Goal: Transaction & Acquisition: Download file/media

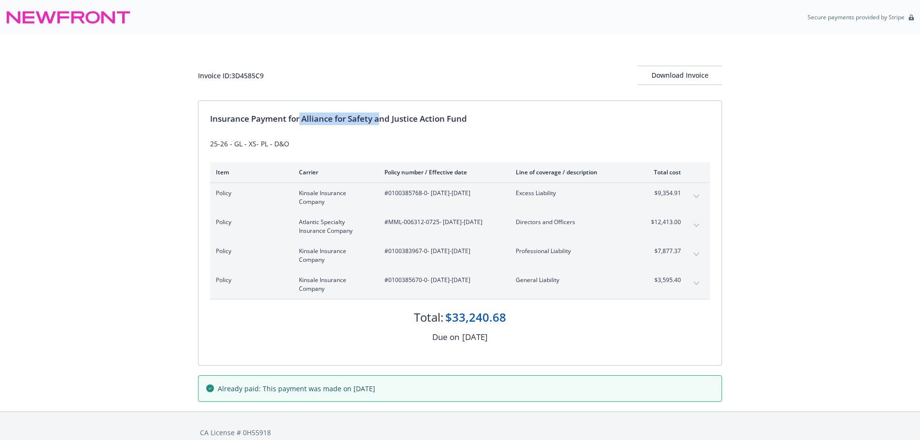
drag, startPoint x: 301, startPoint y: 120, endPoint x: 382, endPoint y: 122, distance: 80.7
click at [382, 122] on div "Insurance Payment for Alliance for Safety and Justice Action Fund" at bounding box center [460, 119] width 500 height 13
drag, startPoint x: 295, startPoint y: 66, endPoint x: 182, endPoint y: 70, distance: 112.6
click at [182, 70] on div "Invoice ID: 3D4585C9 Download Invoice Insurance Payment for Alliance for Safety…" at bounding box center [460, 223] width 920 height 377
copy div "Invoice ID: 3D4585C9"
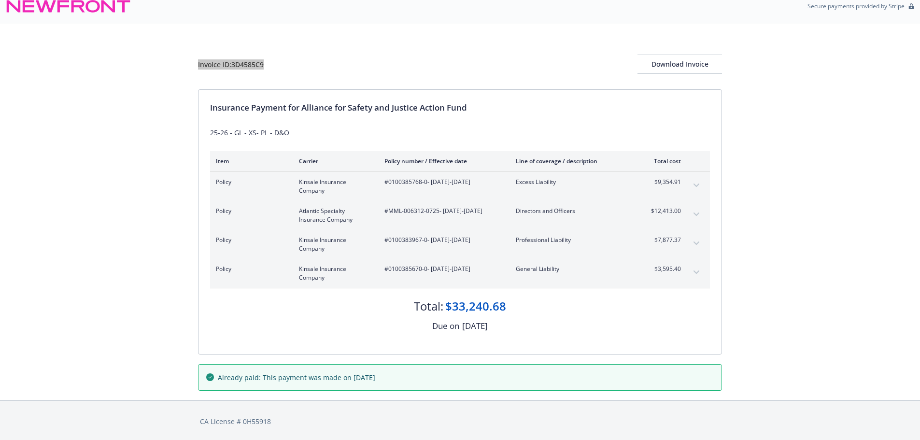
scroll to position [13, 0]
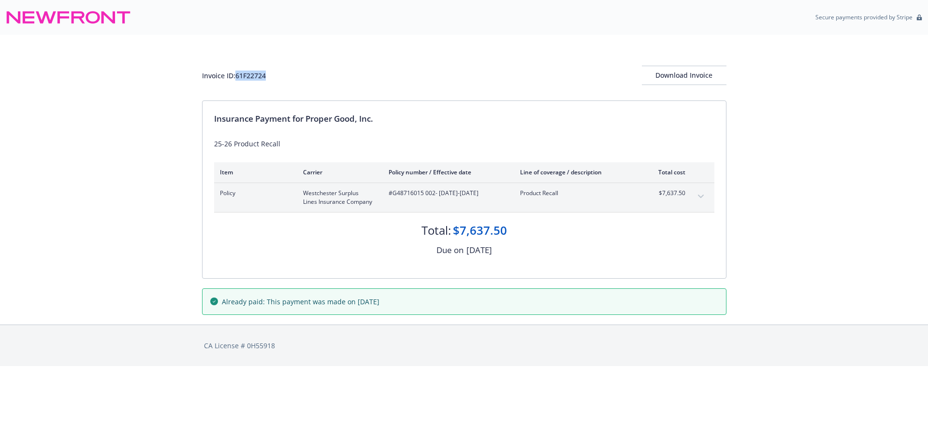
drag, startPoint x: 248, startPoint y: 75, endPoint x: 237, endPoint y: 78, distance: 11.4
click at [237, 78] on div "Invoice ID: 61F22724 Download Invoice" at bounding box center [464, 75] width 524 height 19
copy div "61F22724"
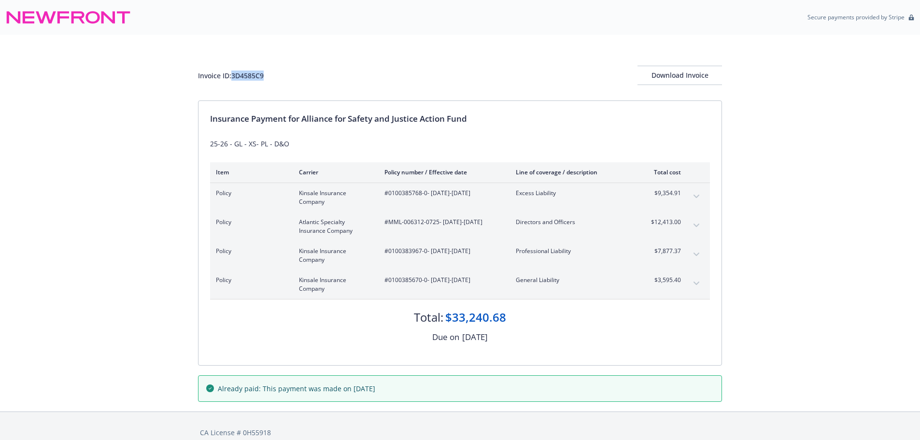
drag, startPoint x: 234, startPoint y: 76, endPoint x: 266, endPoint y: 79, distance: 32.0
click at [267, 77] on div "Invoice ID: 3D4585C9 Download Invoice" at bounding box center [460, 75] width 524 height 19
copy div "3D4585C9"
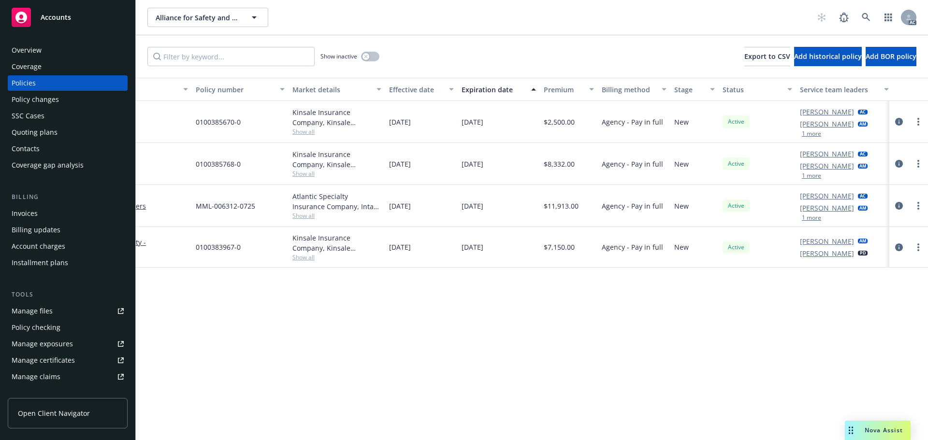
scroll to position [0, 141]
drag, startPoint x: 395, startPoint y: 432, endPoint x: 467, endPoint y: 437, distance: 72.2
click at [467, 437] on div "Policy details Lines of coverage Policy number Market details Effective date Ex…" at bounding box center [532, 259] width 792 height 362
click at [445, 409] on div "Policy details Lines of coverage Policy number Market details Effective date Ex…" at bounding box center [532, 259] width 792 height 362
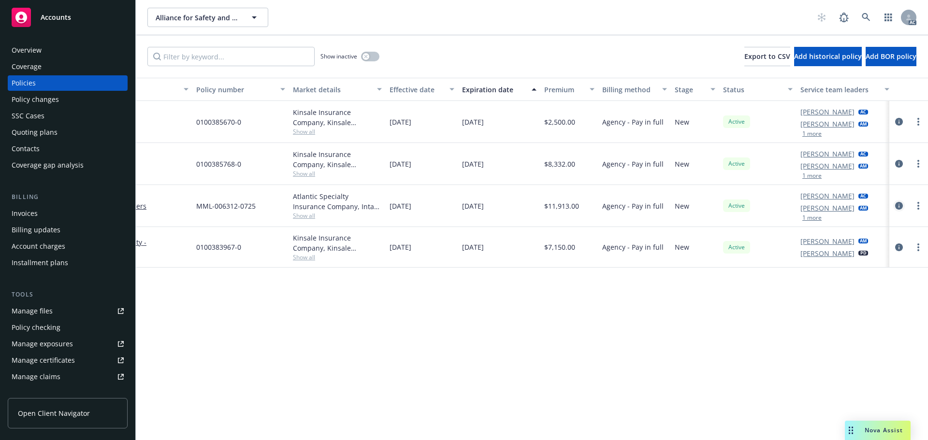
click at [895, 206] on icon "circleInformation" at bounding box center [899, 206] width 8 height 8
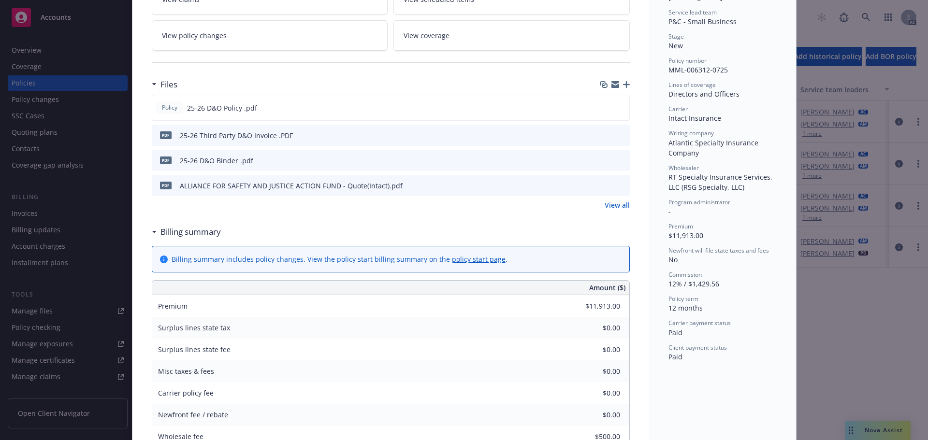
scroll to position [193, 0]
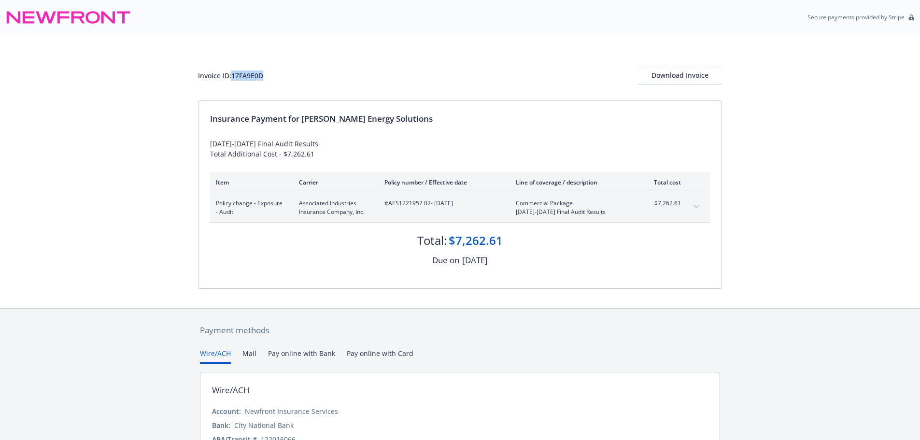
click at [274, 75] on div "Invoice ID: 17FA9E0D Download Invoice" at bounding box center [460, 75] width 524 height 19
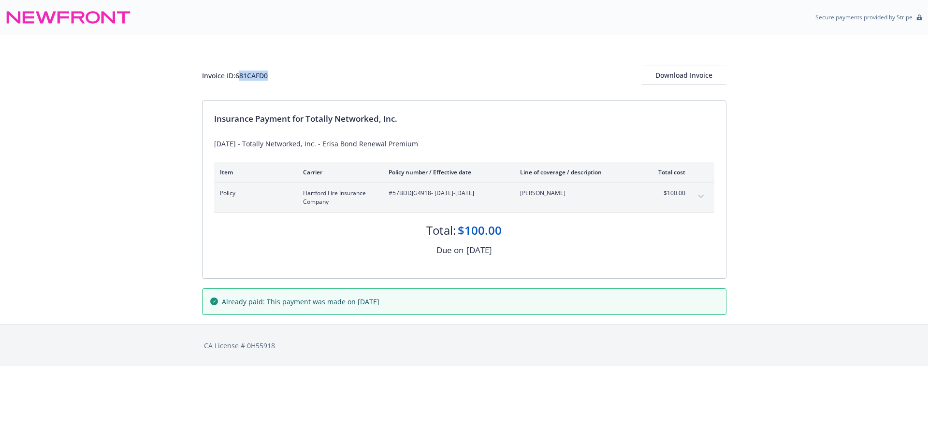
drag, startPoint x: 239, startPoint y: 80, endPoint x: 275, endPoint y: 78, distance: 36.3
click at [275, 78] on div "Invoice ID: 681CAFD0 Download Invoice" at bounding box center [464, 75] width 524 height 19
drag, startPoint x: 240, startPoint y: 77, endPoint x: 297, endPoint y: 76, distance: 57.5
click at [297, 76] on div "Invoice ID: 681CAFD0 Download Invoice" at bounding box center [464, 75] width 524 height 19
copy div "681CAFD0"
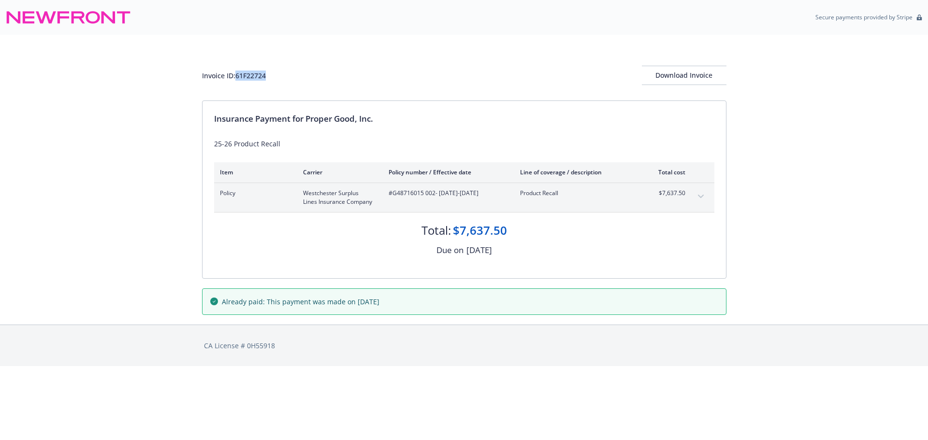
drag, startPoint x: 257, startPoint y: 76, endPoint x: 238, endPoint y: 76, distance: 18.8
click at [238, 76] on div "Invoice ID: 61F22724 Download Invoice" at bounding box center [464, 75] width 524 height 19
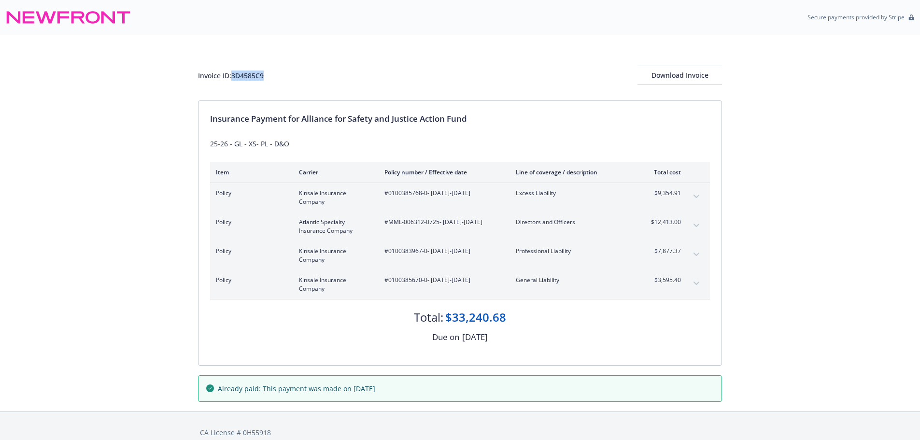
drag, startPoint x: 278, startPoint y: 80, endPoint x: 233, endPoint y: 74, distance: 45.8
click at [233, 74] on div "Invoice ID: 3D4585C9 Download Invoice" at bounding box center [460, 75] width 524 height 19
copy div "3D4585C9"
